Goal: Transaction & Acquisition: Purchase product/service

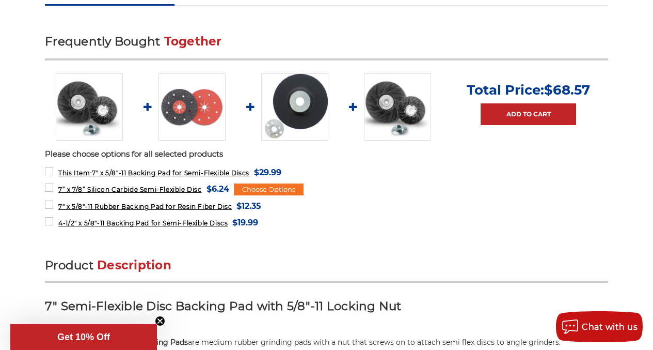
scroll to position [413, 0]
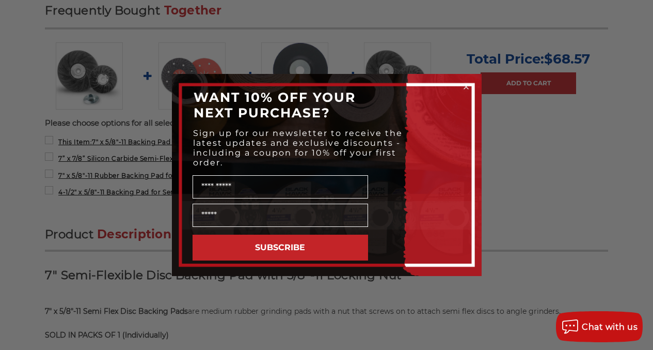
click at [465, 85] on circle "Close dialog" at bounding box center [466, 87] width 10 height 10
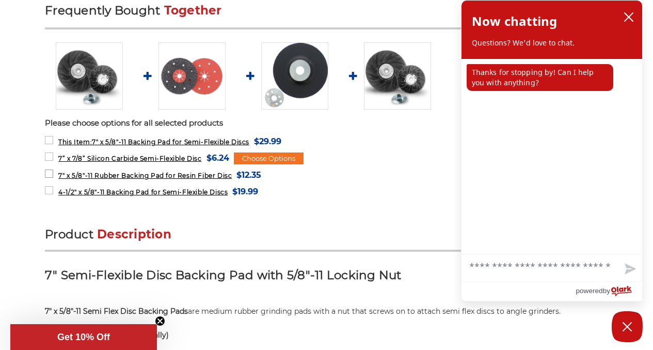
click at [217, 174] on span "7" x 5/8"-11 Rubber Backing Pad for Resin Fiber Disc" at bounding box center [145, 176] width 174 height 8
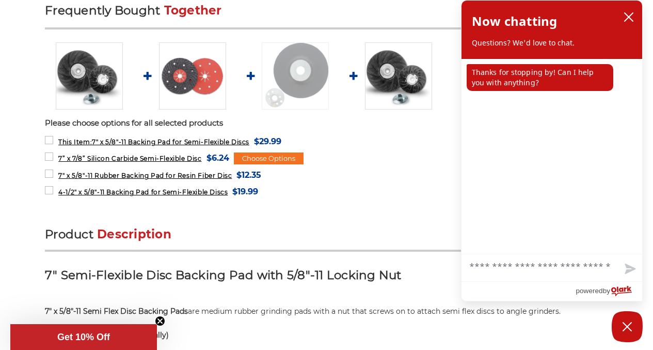
click at [302, 76] on img at bounding box center [295, 75] width 67 height 67
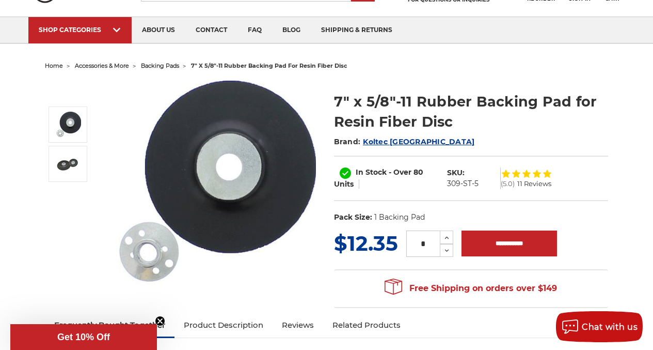
scroll to position [52, 0]
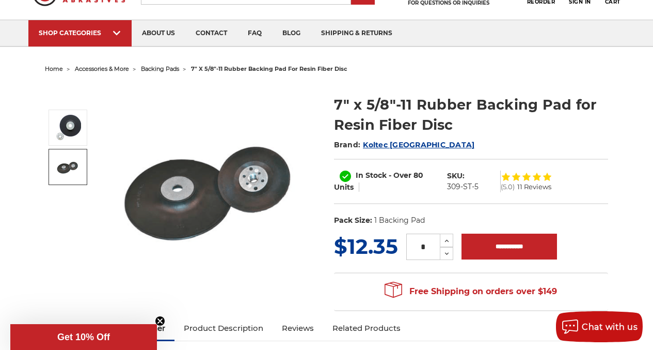
click at [261, 182] on img at bounding box center [213, 188] width 207 height 208
